Goal: Task Accomplishment & Management: Use online tool/utility

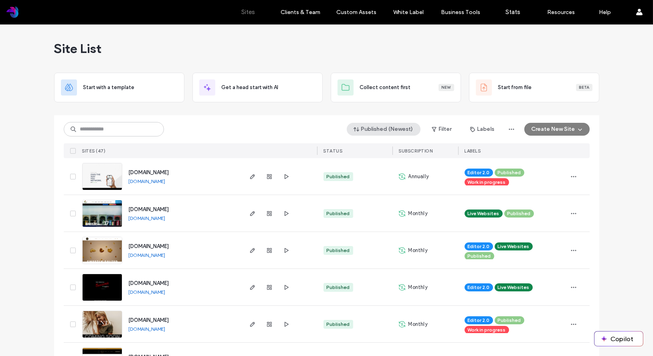
click at [370, 129] on button "Published (Newest)" at bounding box center [384, 129] width 74 height 13
click at [337, 133] on div "Published (Newest) Filter Labels Create New Site" at bounding box center [327, 129] width 526 height 15
click at [439, 128] on button "Filter" at bounding box center [442, 129] width 36 height 13
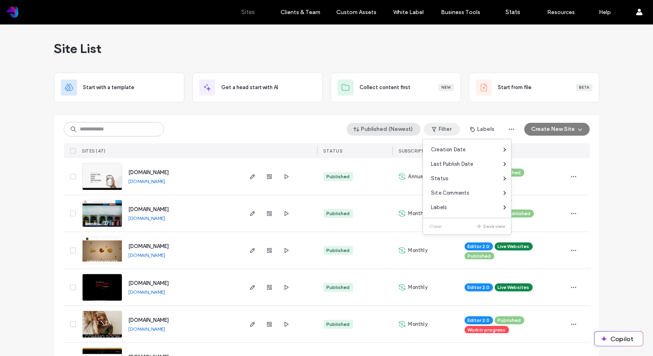
click at [353, 134] on span "button" at bounding box center [357, 129] width 8 height 12
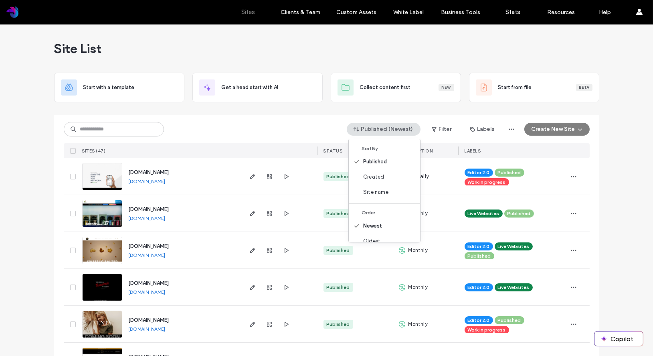
click at [331, 136] on div "Published (Newest) Filter Labels Create New Site" at bounding box center [327, 129] width 526 height 15
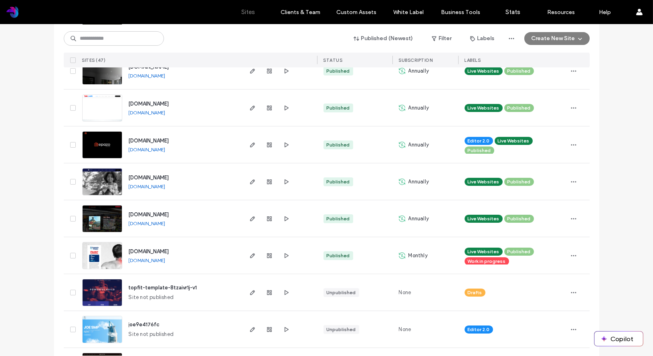
scroll to position [477, 0]
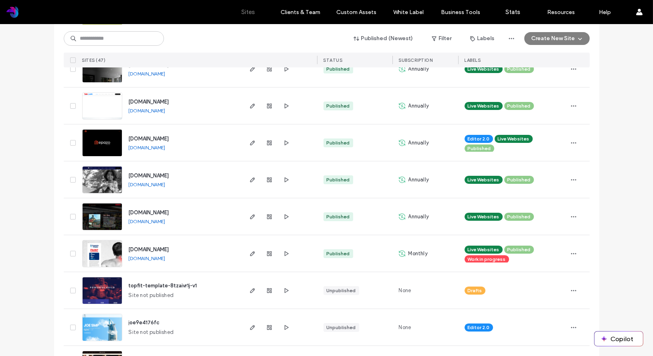
click at [273, 323] on div at bounding box center [269, 327] width 43 height 37
click at [269, 323] on span "button" at bounding box center [270, 327] width 10 height 10
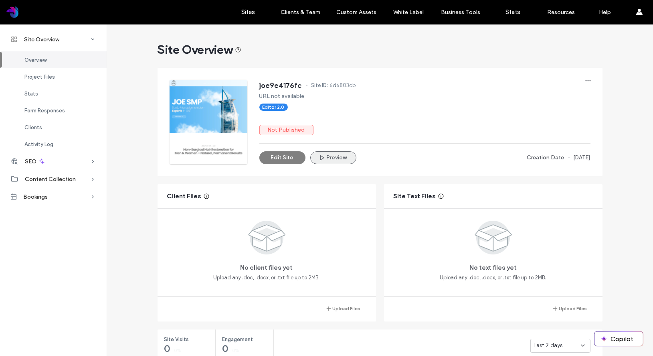
click at [333, 156] on button "Preview" at bounding box center [333, 157] width 46 height 13
click at [275, 157] on button "Edit Site" at bounding box center [283, 157] width 46 height 13
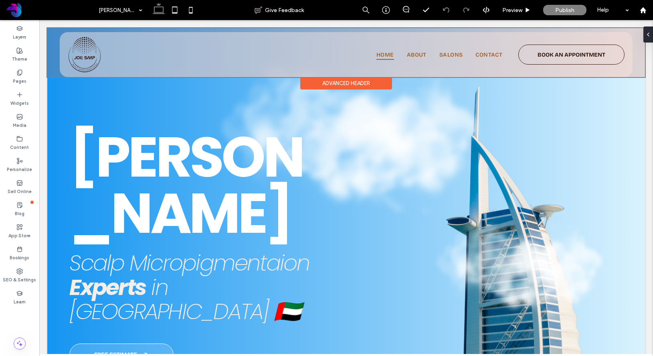
click at [331, 85] on div "Advanced Header" at bounding box center [346, 83] width 92 height 12
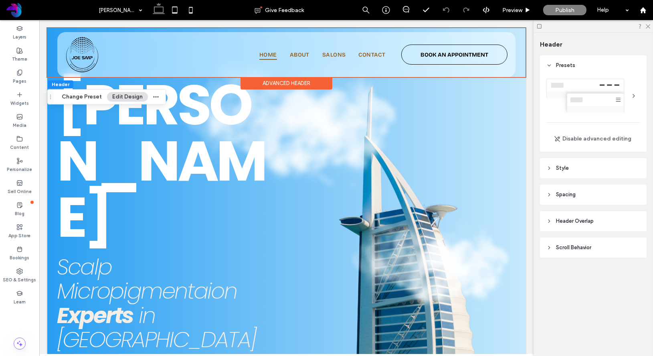
click at [565, 163] on header "Style" at bounding box center [593, 168] width 107 height 20
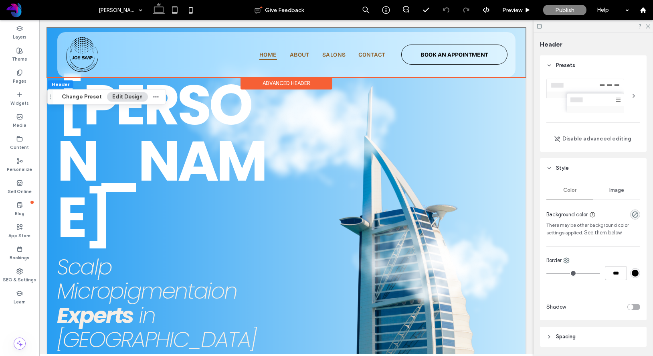
click at [563, 168] on span "Style" at bounding box center [562, 168] width 13 height 8
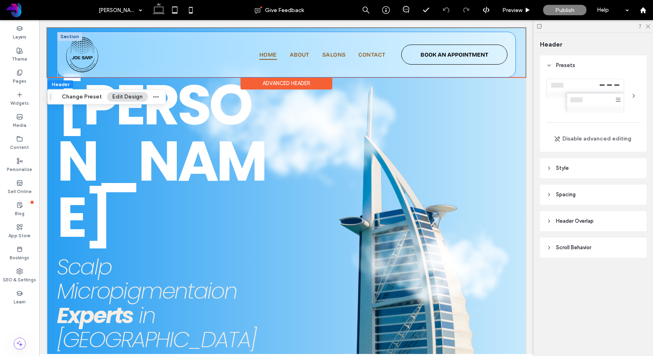
click at [198, 57] on div "Home About Salons Contact BOOK AN APPOINTMENT" at bounding box center [345, 55] width 325 height 20
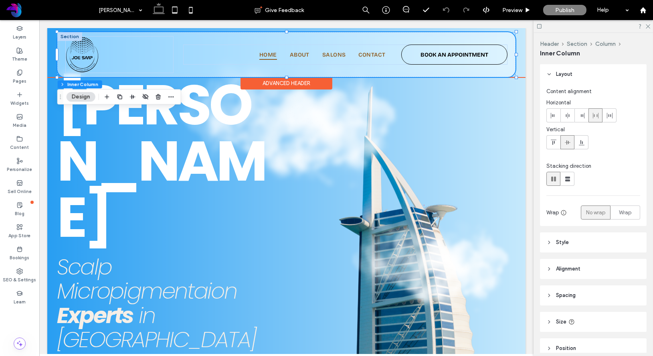
click at [61, 65] on div "Home About Salons Contact BOOK AN APPOINTMENT" at bounding box center [286, 54] width 459 height 45
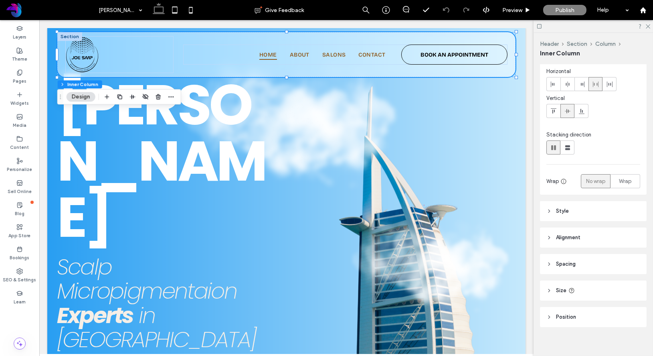
scroll to position [37, 0]
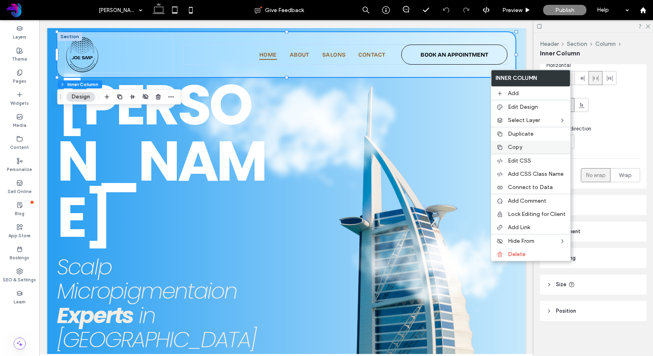
click at [523, 148] on label "Copy" at bounding box center [537, 147] width 58 height 7
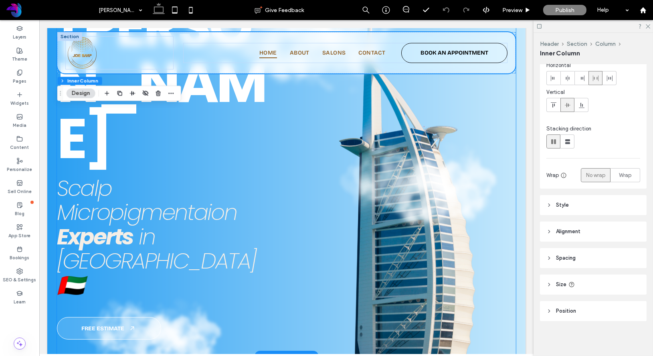
scroll to position [88, 0]
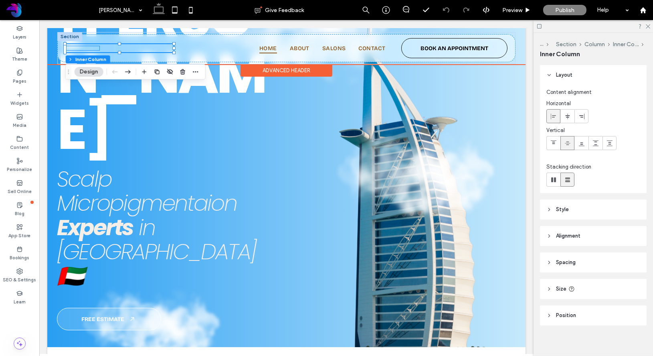
click at [39, 20] on img at bounding box center [39, 20] width 0 height 0
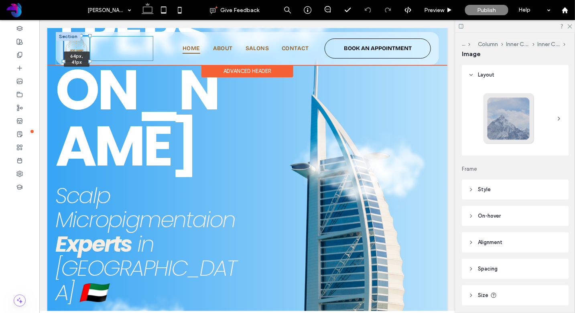
drag, startPoint x: 97, startPoint y: 34, endPoint x: 90, endPoint y: 45, distance: 12.6
click at [90, 45] on div "64px , 41px Home About Salons Contact BOOK AN APPOINTMENT" at bounding box center [246, 48] width 383 height 33
type input "*"
type input "**"
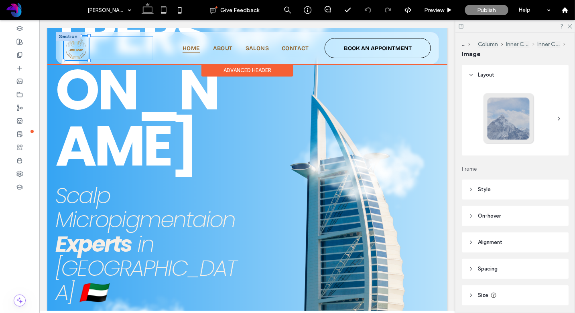
type input "*"
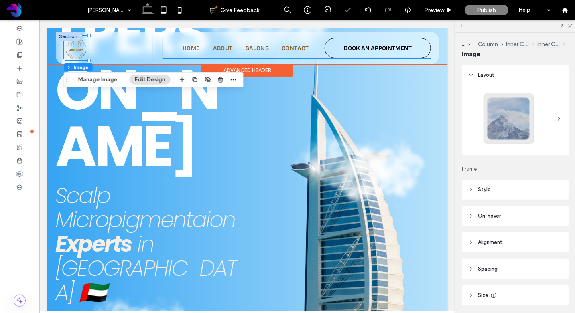
click at [290, 53] on div "Home About Salons Contact BOOK AN APPOINTMENT" at bounding box center [296, 48] width 268 height 20
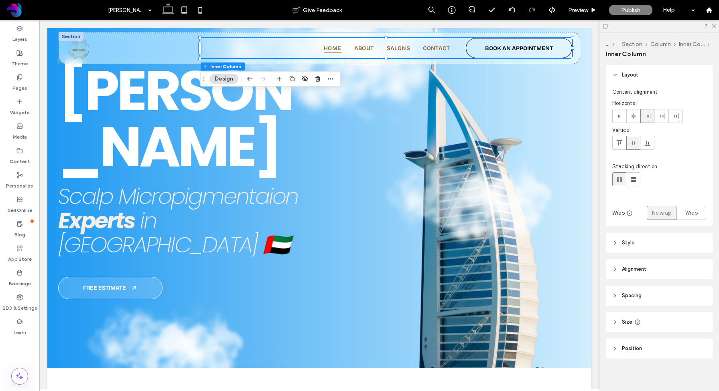
scroll to position [67, 0]
drag, startPoint x: 582, startPoint y: 10, endPoint x: 430, endPoint y: 82, distance: 167.9
click at [582, 10] on span "Preview" at bounding box center [578, 10] width 20 height 7
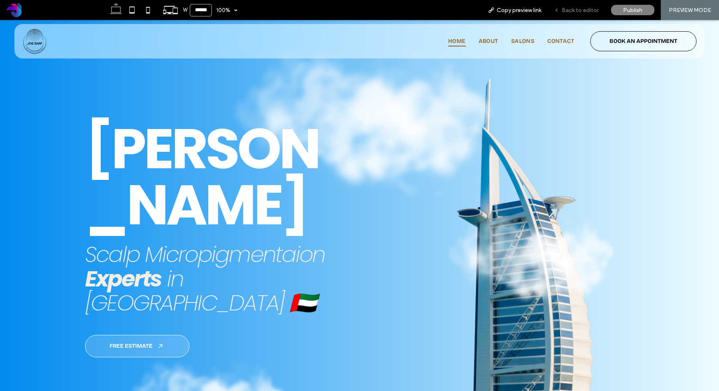
click at [567, 14] on div "Back to editor" at bounding box center [576, 10] width 57 height 20
drag, startPoint x: 579, startPoint y: 8, endPoint x: 554, endPoint y: 4, distance: 25.2
click at [579, 8] on span "Back to editor" at bounding box center [580, 10] width 37 height 7
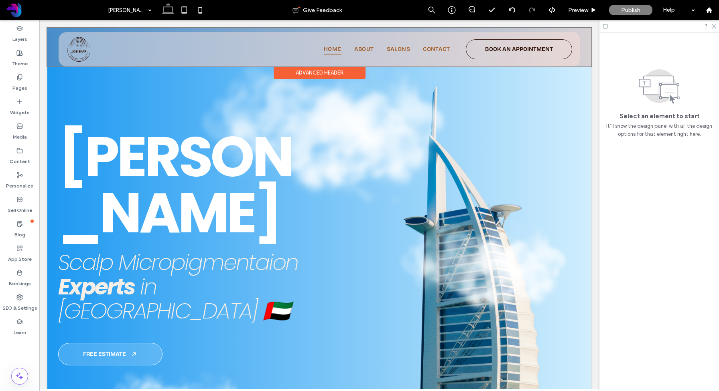
click at [78, 55] on div at bounding box center [319, 47] width 544 height 39
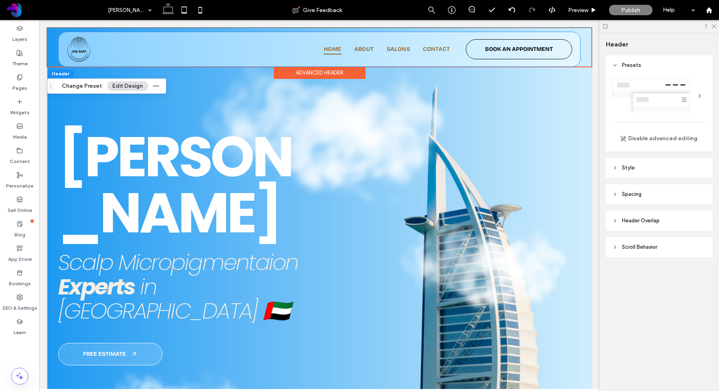
click at [39, 20] on img at bounding box center [39, 20] width 0 height 0
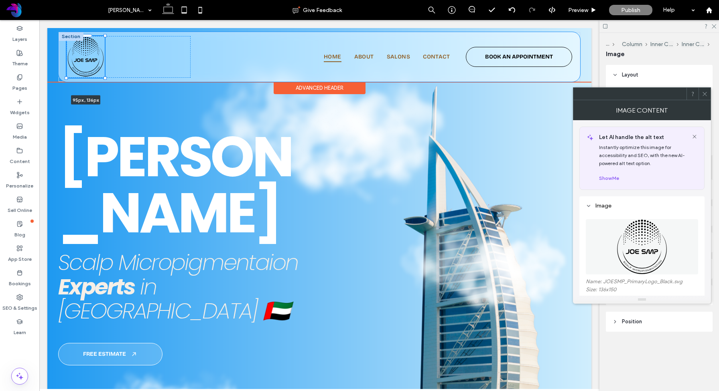
drag, startPoint x: 93, startPoint y: 63, endPoint x: 105, endPoint y: 77, distance: 18.8
click at [105, 77] on div at bounding box center [104, 78] width 3 height 3
type input "*"
type input "**"
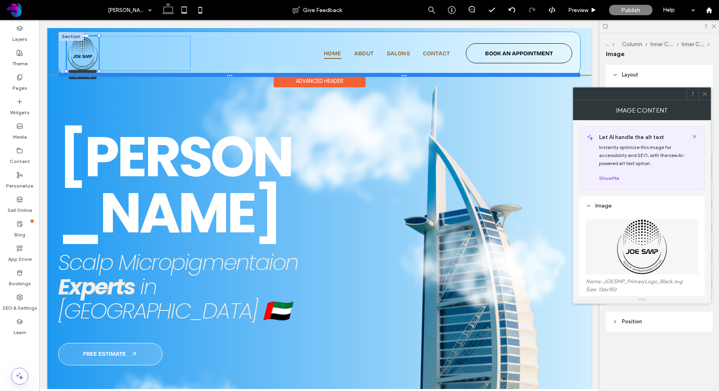
drag, startPoint x: 105, startPoint y: 79, endPoint x: 97, endPoint y: 75, distance: 9.0
click at [97, 75] on div "80px , 73px Home About Salons Contact BOOK AN APPOINTMENT Section" at bounding box center [319, 53] width 521 height 43
type input "*"
type input "**"
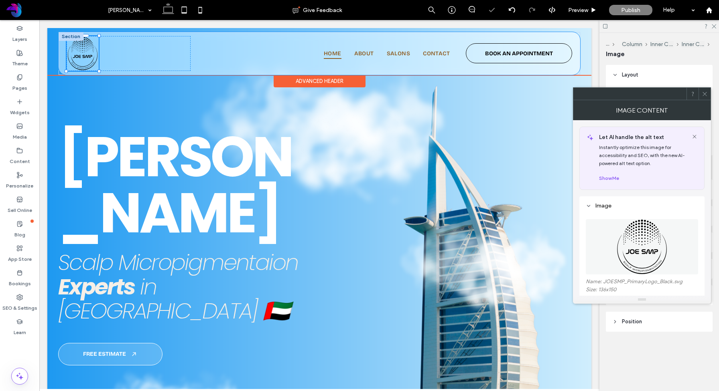
type input "*"
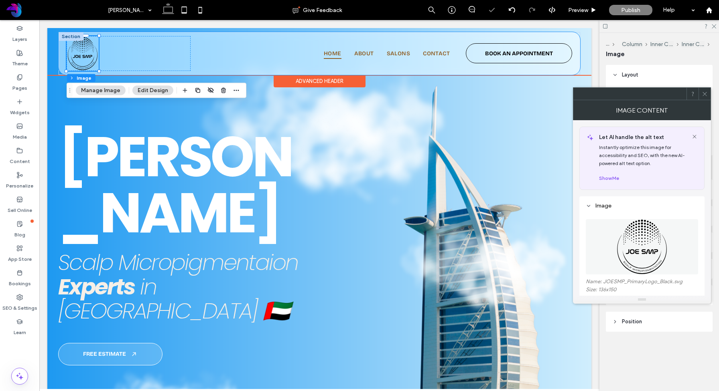
click at [289, 40] on div "80px , 73px Home About Salons Contact BOOK AN APPOINTMENT" at bounding box center [319, 53] width 521 height 43
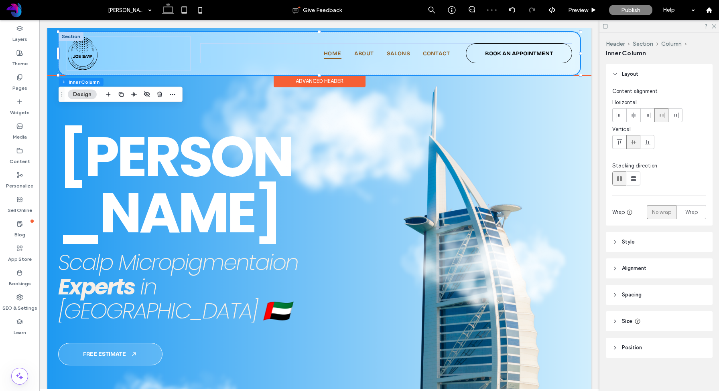
click at [289, 41] on div "Home About Salons Contact BOOK AN APPOINTMENT" at bounding box center [319, 53] width 521 height 43
click at [629, 245] on header "Style" at bounding box center [659, 240] width 107 height 20
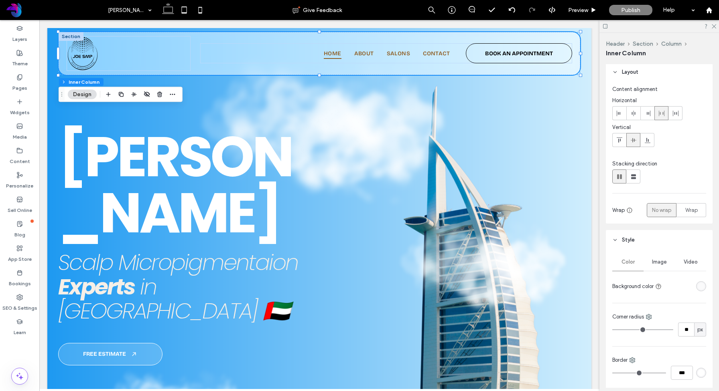
click at [653, 284] on div "rgba(255, 255, 255, 0.5)" at bounding box center [701, 286] width 7 height 7
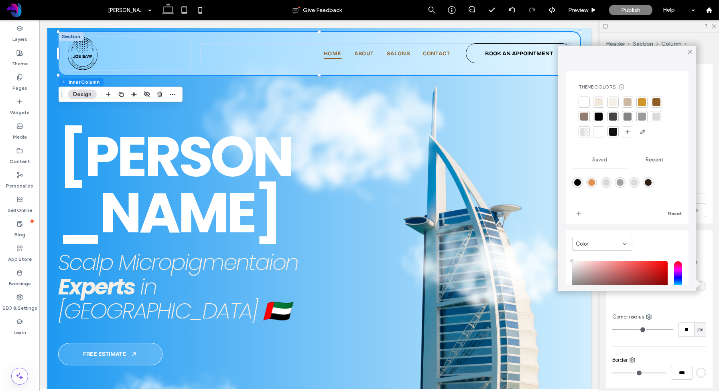
click at [586, 118] on div at bounding box center [584, 117] width 8 height 8
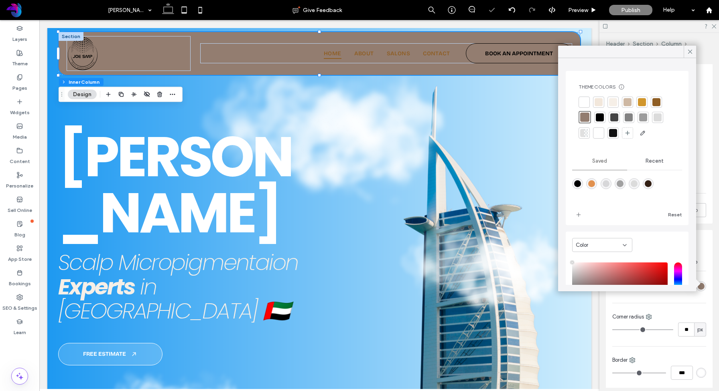
click at [613, 134] on div at bounding box center [613, 133] width 8 height 8
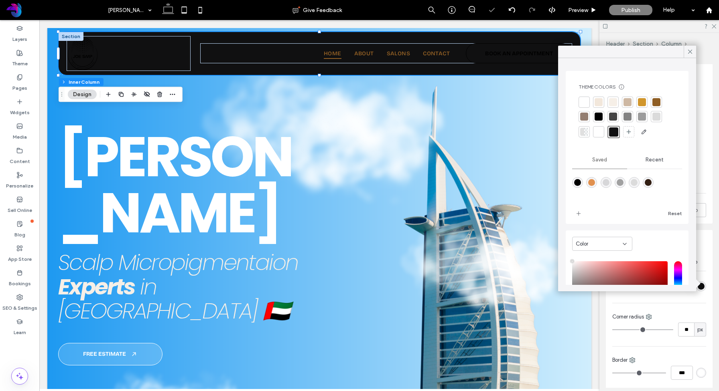
click at [602, 101] on div at bounding box center [598, 102] width 8 height 8
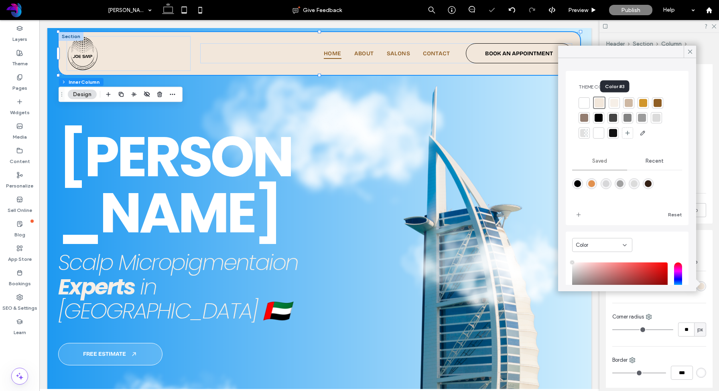
click at [613, 103] on div at bounding box center [614, 103] width 8 height 8
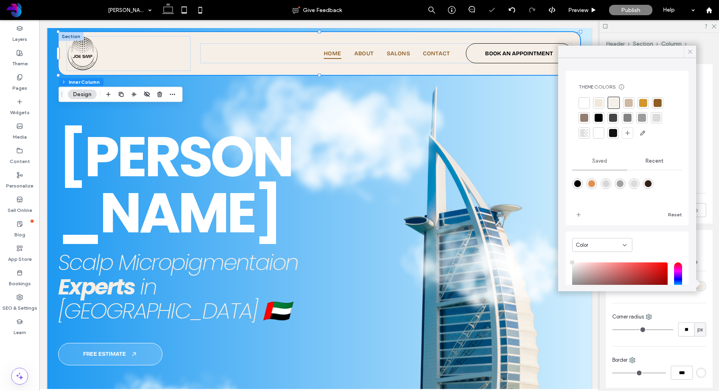
click at [653, 53] on icon at bounding box center [689, 51] width 7 height 7
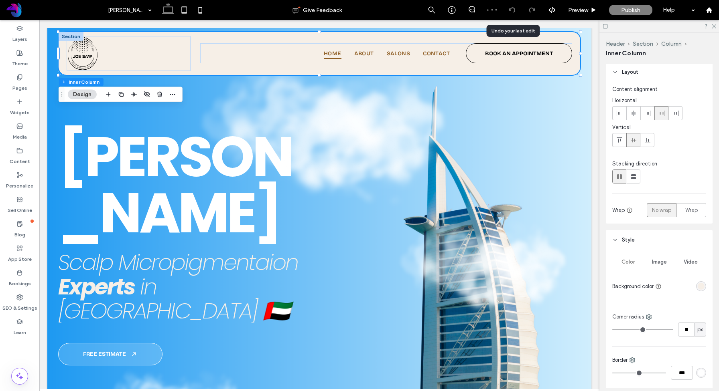
click at [512, 10] on icon at bounding box center [512, 10] width 6 height 6
click at [511, 12] on icon at bounding box center [512, 10] width 6 height 6
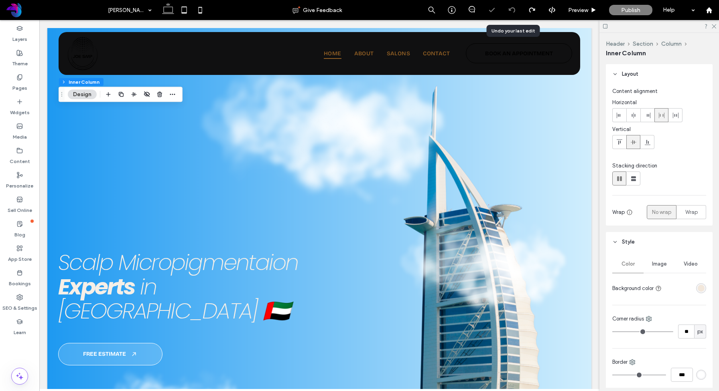
scroll to position [0, 0]
click at [511, 12] on icon at bounding box center [512, 10] width 6 height 6
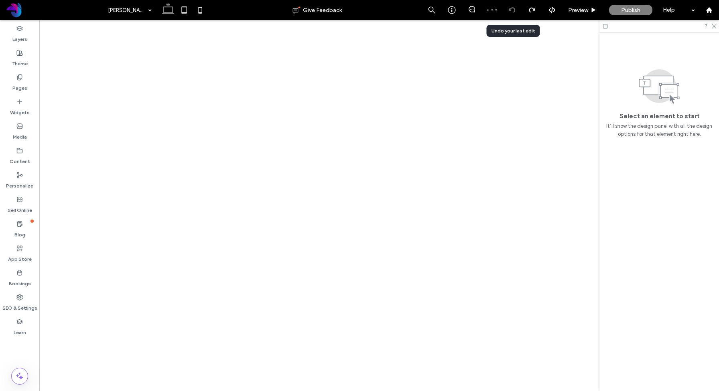
click at [511, 12] on icon at bounding box center [512, 10] width 6 height 6
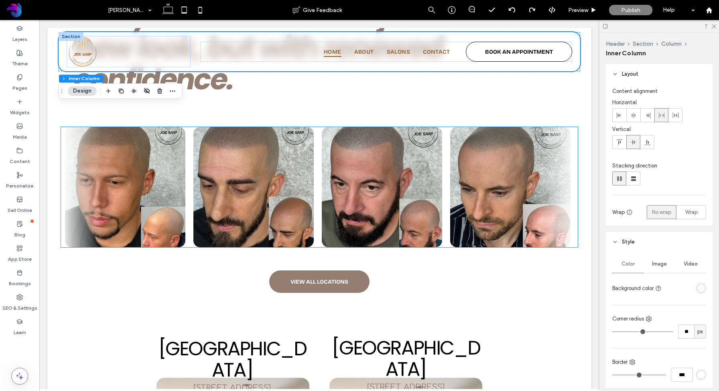
scroll to position [1737, 0]
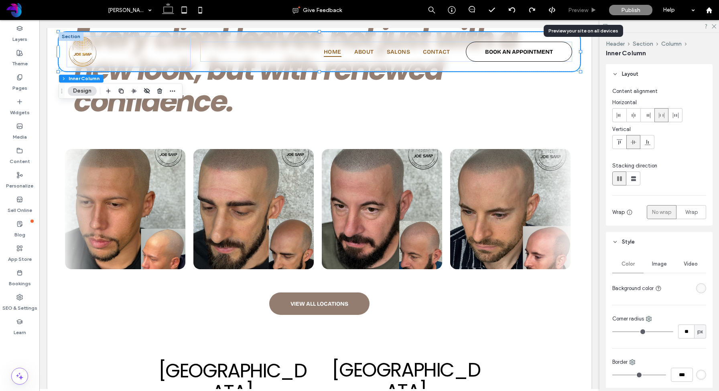
drag, startPoint x: 588, startPoint y: 7, endPoint x: 361, endPoint y: 180, distance: 285.1
click at [588, 7] on span "Preview" at bounding box center [578, 10] width 20 height 7
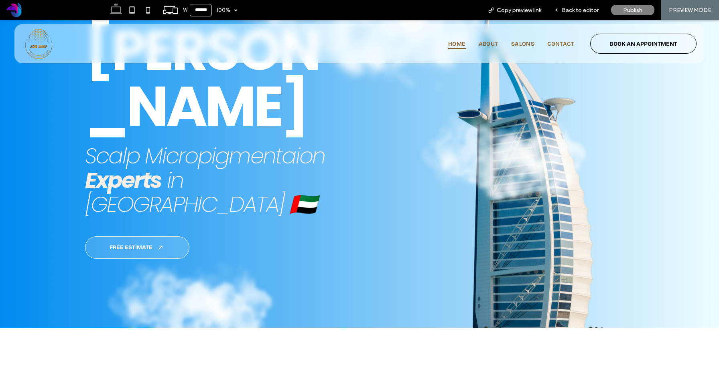
scroll to position [113, 0]
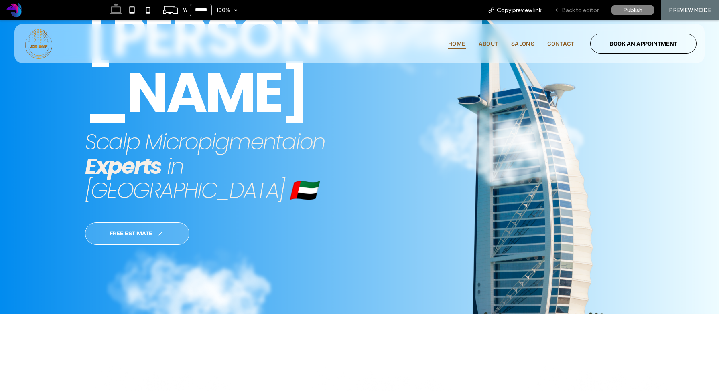
drag, startPoint x: 572, startPoint y: 10, endPoint x: 430, endPoint y: 148, distance: 197.1
click at [572, 10] on span "Back to editor" at bounding box center [580, 10] width 37 height 7
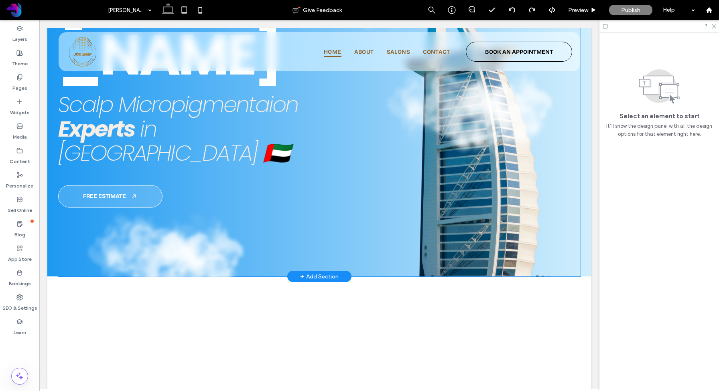
scroll to position [29, 0]
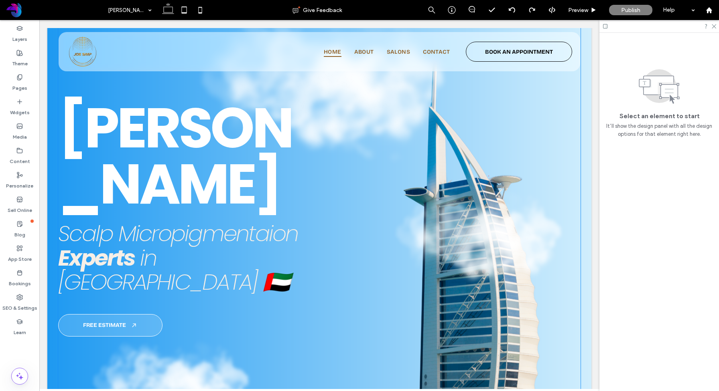
click at [464, 144] on div at bounding box center [319, 209] width 522 height 393
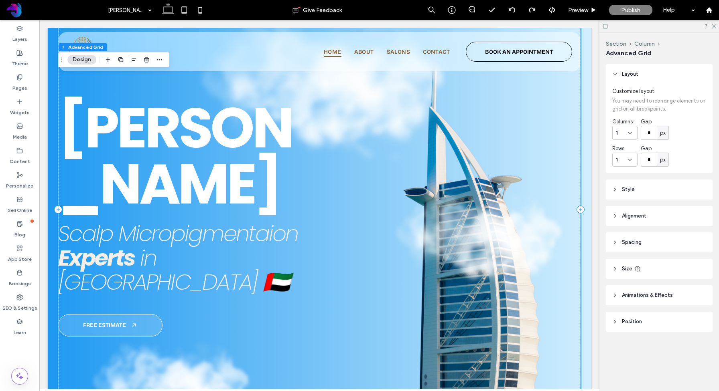
click at [464, 144] on div at bounding box center [319, 209] width 522 height 393
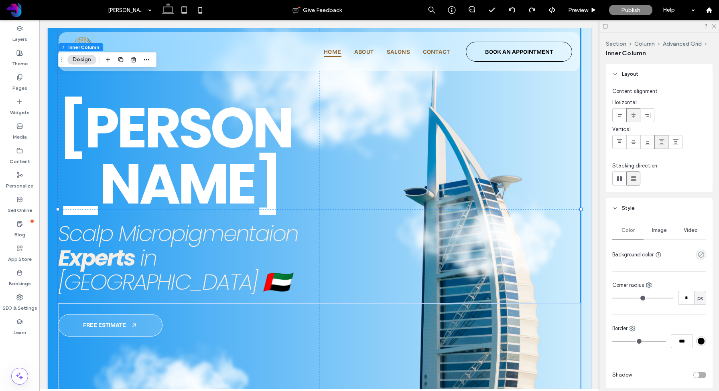
click at [464, 144] on div at bounding box center [319, 209] width 522 height 393
click at [185, 252] on div at bounding box center [319, 209] width 522 height 393
click at [179, 136] on div at bounding box center [319, 209] width 522 height 393
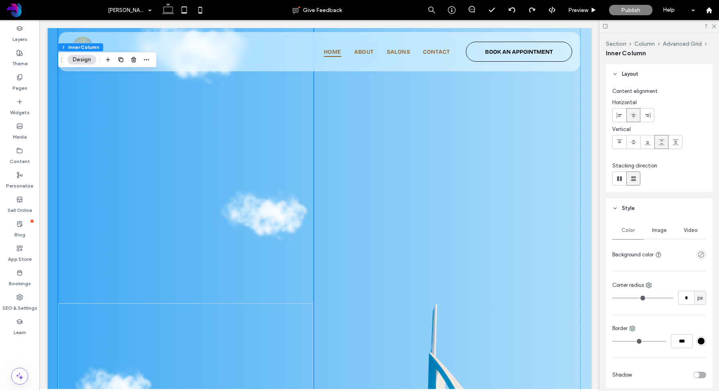
scroll to position [0, 0]
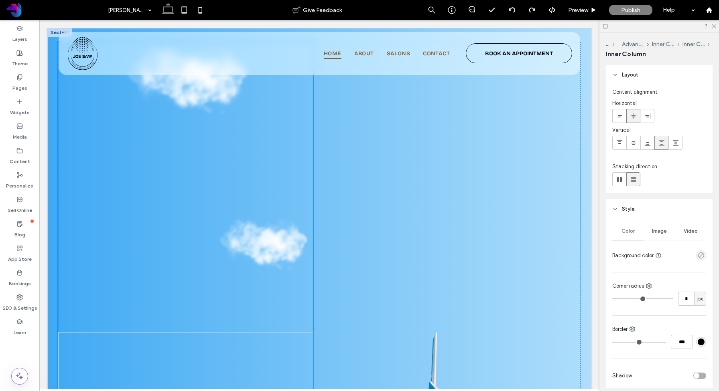
type input "***"
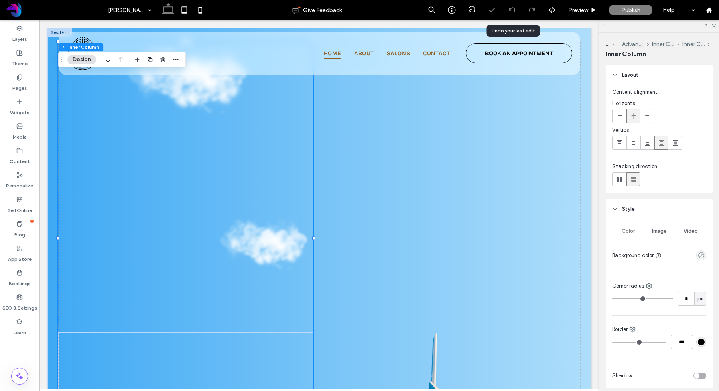
click at [515, 8] on icon at bounding box center [512, 10] width 6 height 6
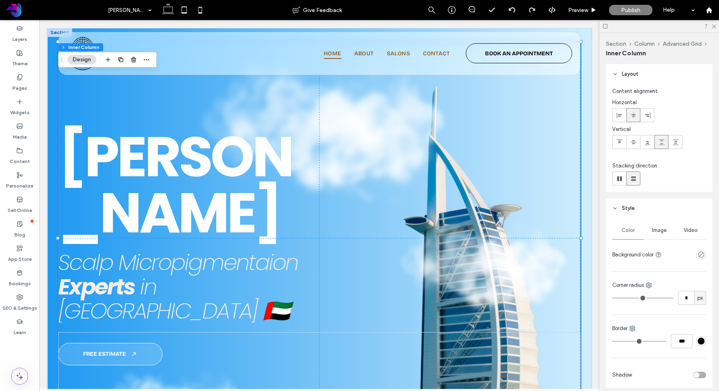
click at [81, 225] on div at bounding box center [319, 238] width 522 height 393
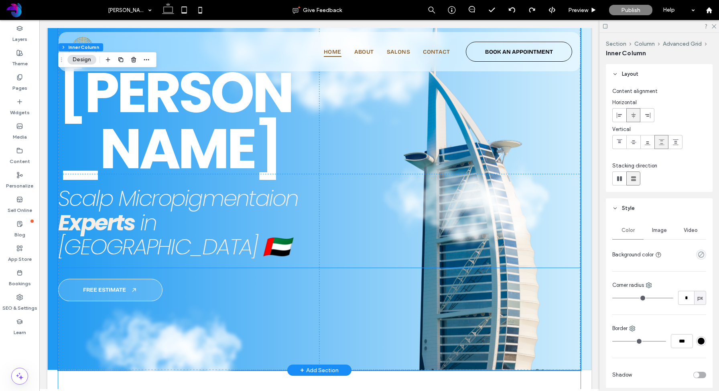
scroll to position [90, 0]
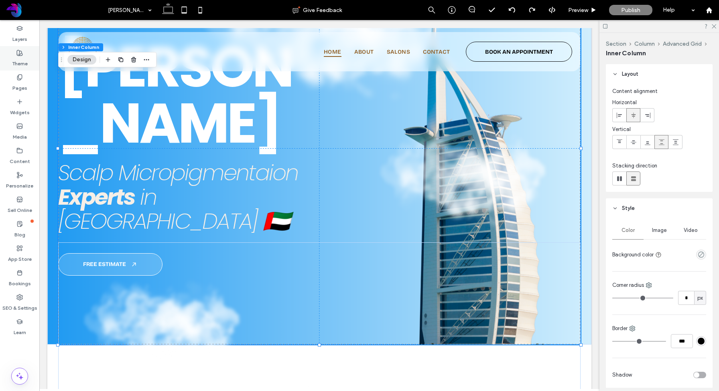
click at [20, 54] on use at bounding box center [20, 53] width 6 height 6
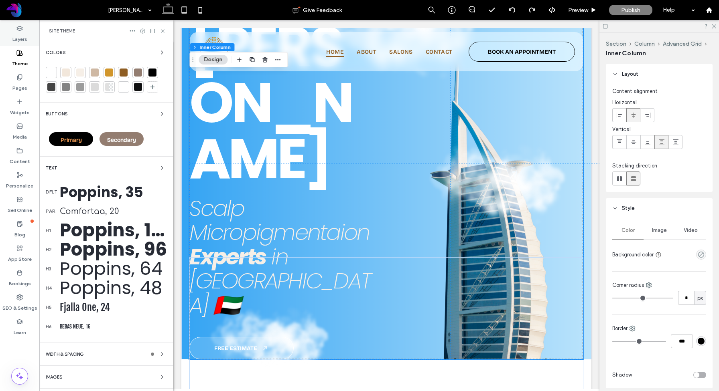
click at [21, 31] on div "Layers" at bounding box center [19, 34] width 39 height 24
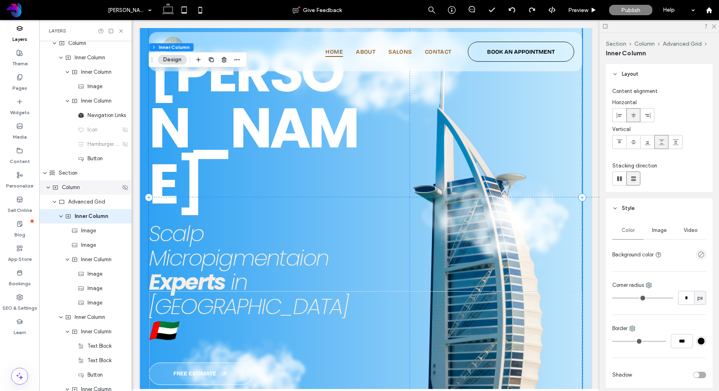
scroll to position [0, 0]
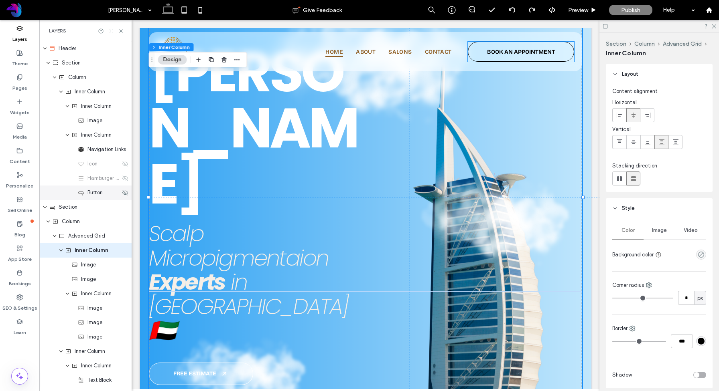
click at [99, 193] on span "Button" at bounding box center [94, 193] width 15 height 8
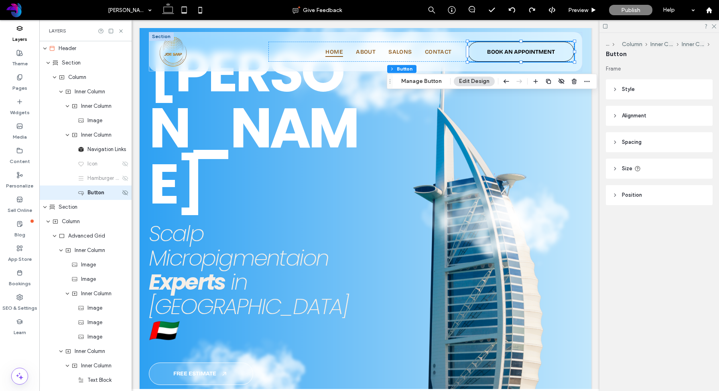
type input "**"
click at [617, 93] on header "Style" at bounding box center [659, 89] width 107 height 20
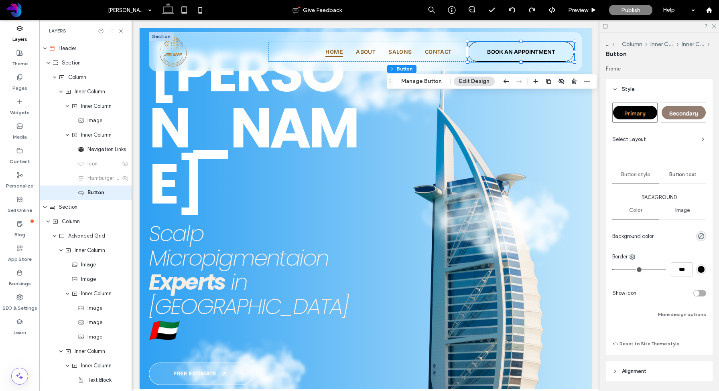
click at [653, 175] on span "Button text" at bounding box center [682, 175] width 27 height 6
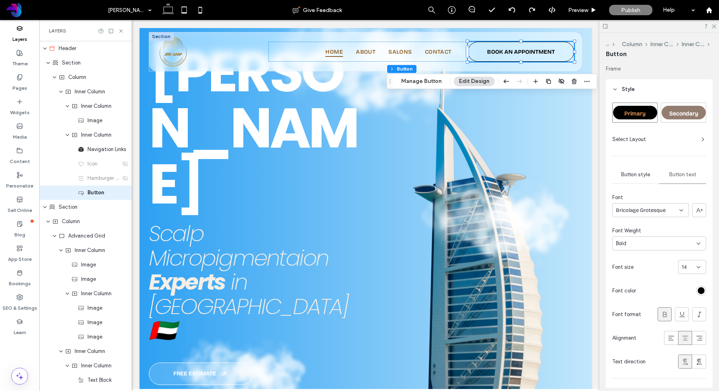
click at [653, 274] on div "Font Bricolage Grotesque Font Weight Bold Font size 14 Font color Font format A…" at bounding box center [659, 281] width 94 height 175
click at [653, 267] on div "14" at bounding box center [686, 268] width 11 height 8
click at [653, 331] on div "12" at bounding box center [691, 332] width 27 height 14
click at [653, 268] on icon at bounding box center [698, 267] width 6 height 6
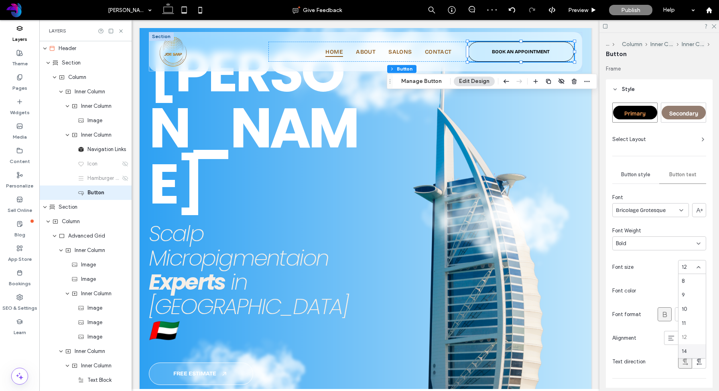
click at [653, 348] on div "14" at bounding box center [691, 352] width 27 height 14
click at [124, 178] on use at bounding box center [125, 178] width 6 height 5
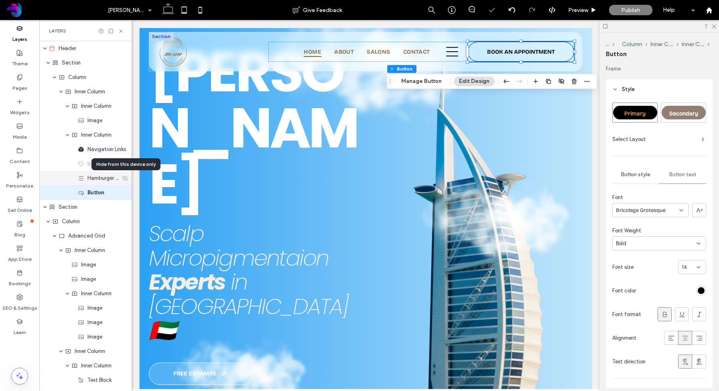
click at [122, 178] on icon at bounding box center [125, 178] width 6 height 6
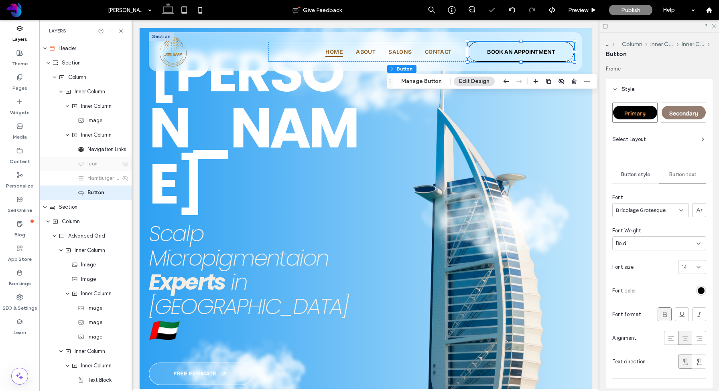
click at [126, 165] on icon at bounding box center [125, 164] width 6 height 6
drag, startPoint x: 68, startPoint y: 136, endPoint x: 169, endPoint y: 19, distance: 154.1
click at [68, 136] on icon "expand Inner Column" at bounding box center [67, 135] width 5 height 6
click at [67, 136] on icon "expand Inner Column" at bounding box center [67, 135] width 5 height 6
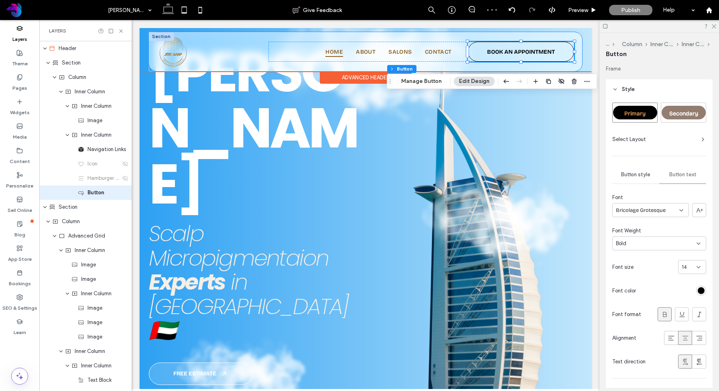
click at [263, 45] on div "Home About Salons Contact BOOK AN APPOINTMENT" at bounding box center [365, 51] width 433 height 39
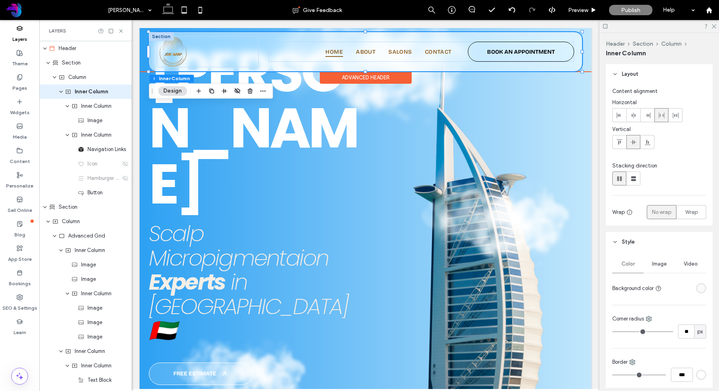
click at [261, 47] on div "Home About Salons Contact BOOK AN APPOINTMENT" at bounding box center [365, 51] width 433 height 39
click at [126, 92] on icon at bounding box center [125, 92] width 6 height 6
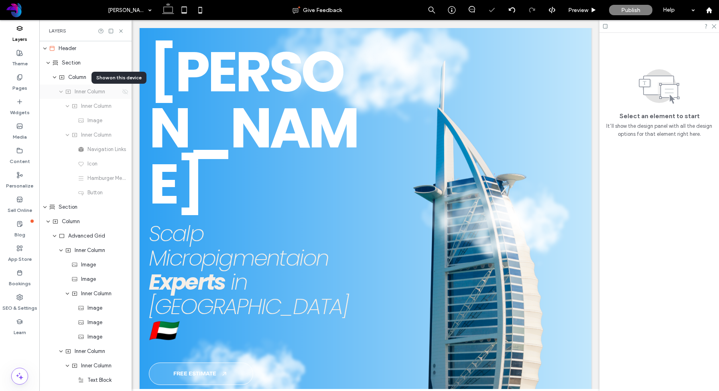
click at [125, 92] on use at bounding box center [125, 91] width 6 height 5
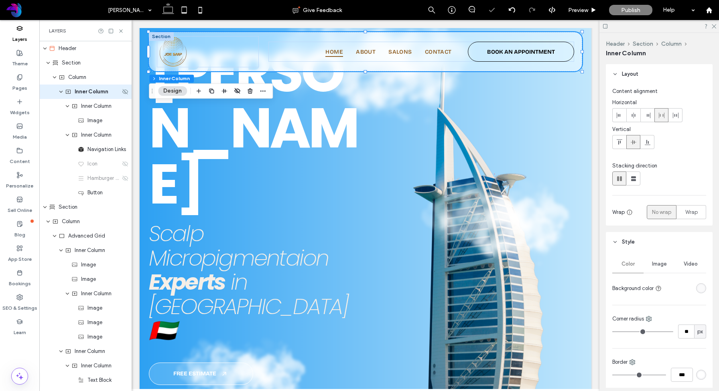
click at [62, 95] on span "expand Inner Column" at bounding box center [61, 92] width 5 height 14
click at [61, 91] on icon "expand Inner Column" at bounding box center [61, 92] width 5 height 6
click at [91, 106] on span "Inner Column" at bounding box center [96, 106] width 30 height 8
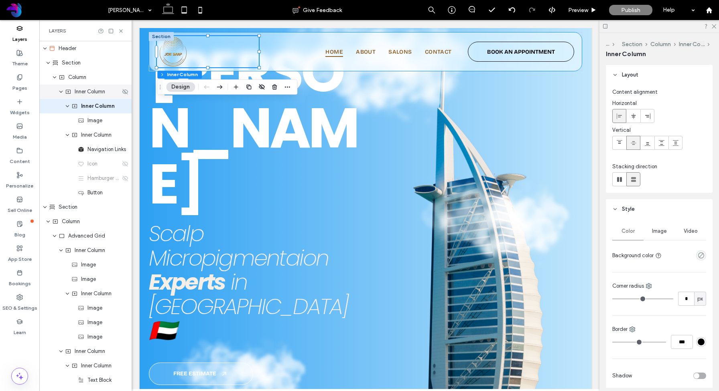
click at [94, 94] on span "Inner Column" at bounding box center [90, 92] width 30 height 8
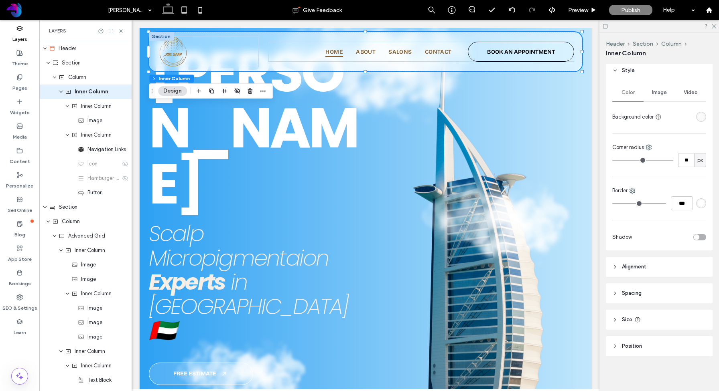
scroll to position [172, 0]
click at [629, 354] on header "Position" at bounding box center [659, 346] width 107 height 20
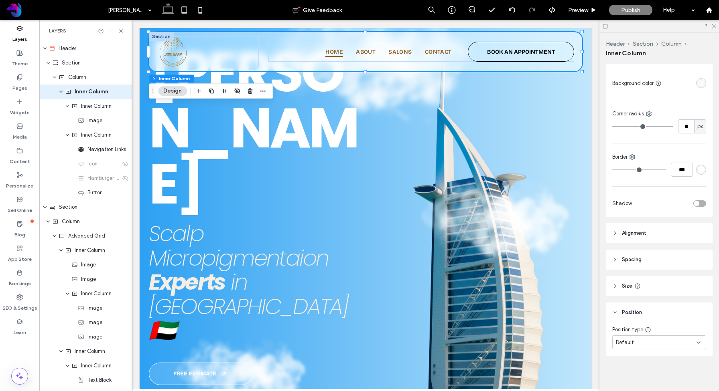
click at [623, 291] on header "Size" at bounding box center [659, 286] width 107 height 20
click at [630, 259] on span "Spacing" at bounding box center [632, 260] width 20 height 8
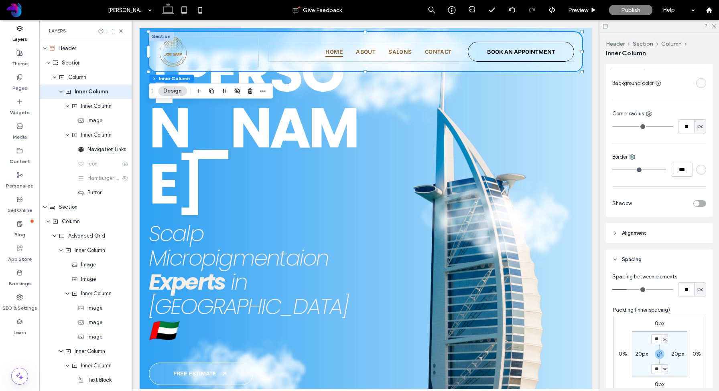
click at [632, 235] on span "Alignment" at bounding box center [634, 233] width 24 height 8
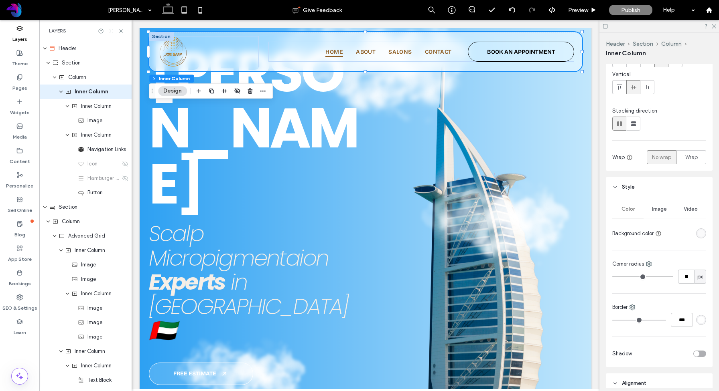
scroll to position [52, 0]
